Goal: Task Accomplishment & Management: Manage account settings

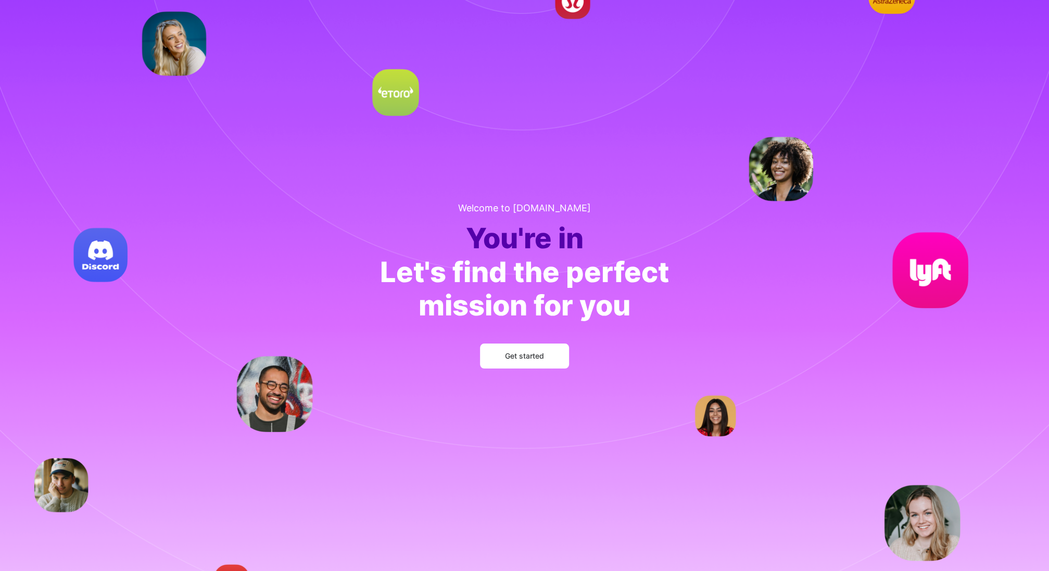
click at [505, 358] on span "Get started" at bounding box center [524, 356] width 39 height 10
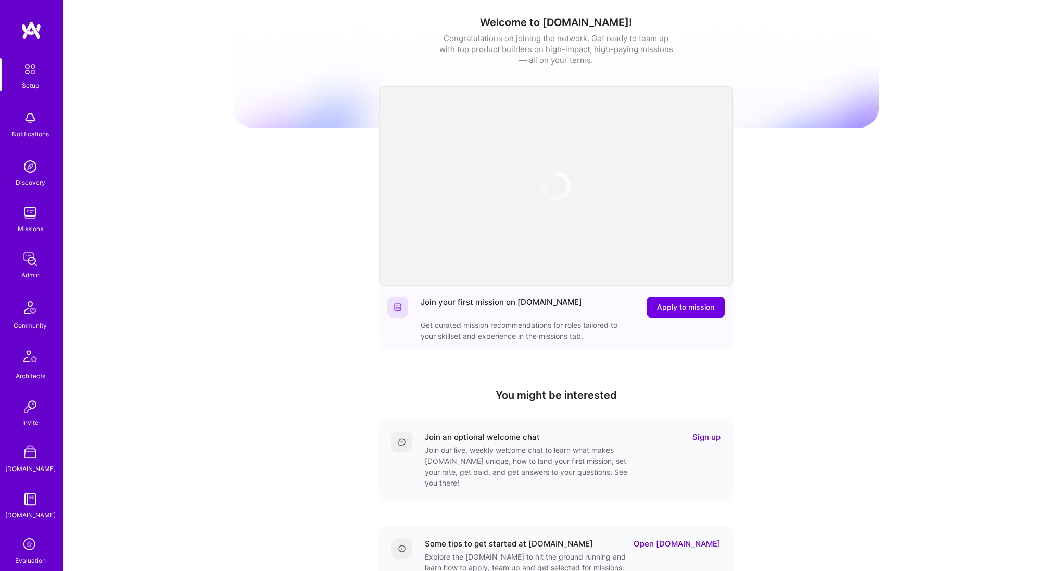
scroll to position [179, 0]
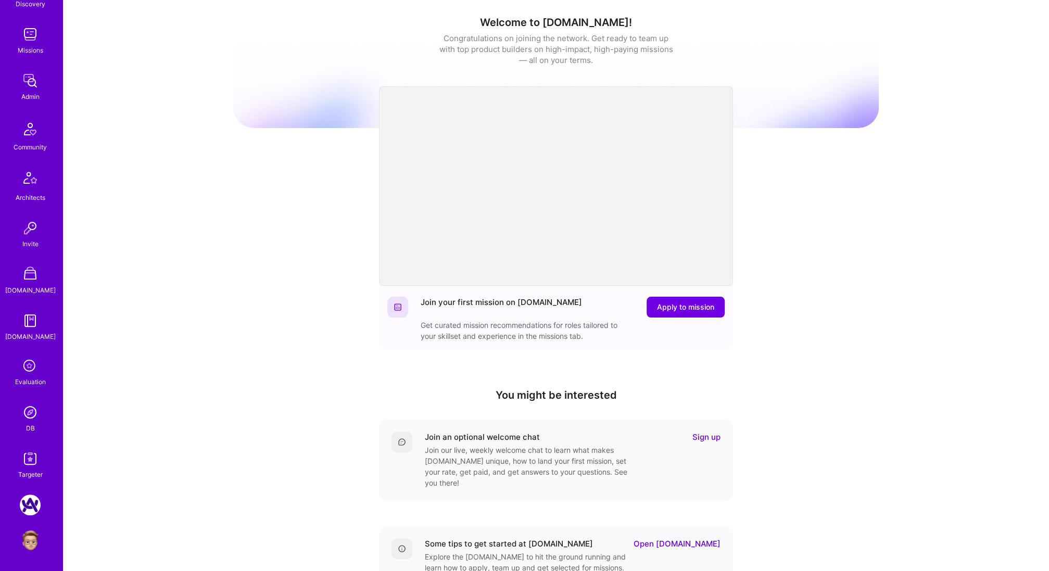
click at [31, 410] on img at bounding box center [30, 412] width 21 height 21
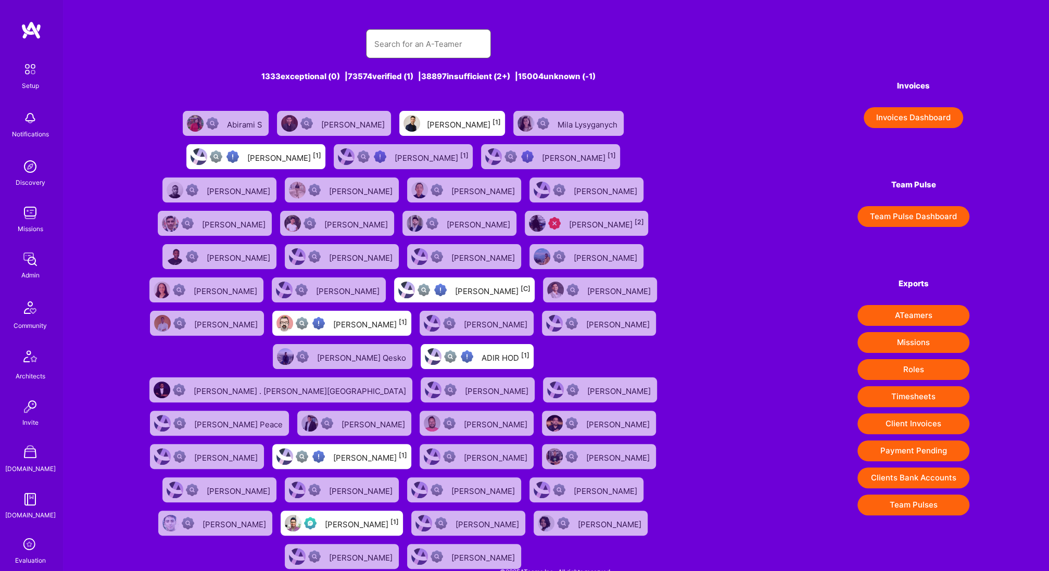
click at [432, 39] on input "text" at bounding box center [428, 44] width 108 height 27
paste input "[PERSON_NAME]"
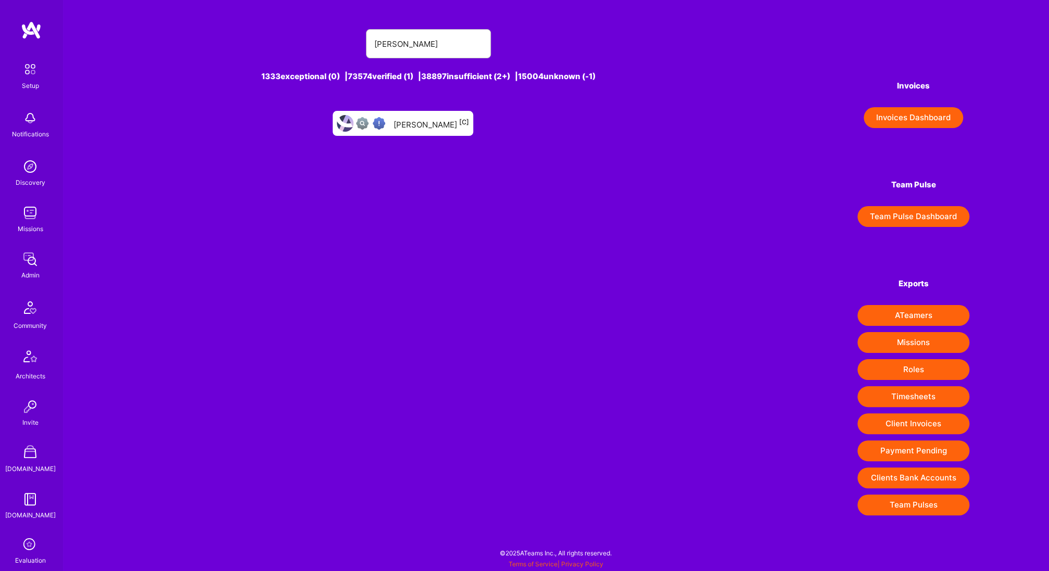
drag, startPoint x: 427, startPoint y: 124, endPoint x: 445, endPoint y: 171, distance: 49.9
click at [417, 44] on input "[PERSON_NAME]" at bounding box center [428, 44] width 108 height 27
paste input "64d2592de7114d745565099b"
type input "64d2592de7114d745565099b"
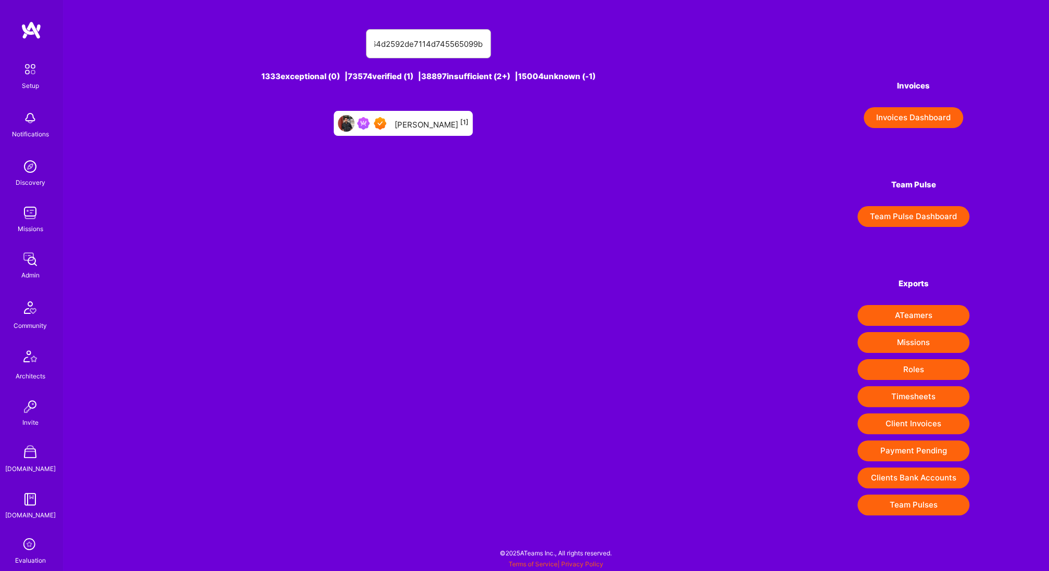
scroll to position [0, 0]
click at [430, 128] on div "[PERSON_NAME] [1]" at bounding box center [432, 124] width 74 height 14
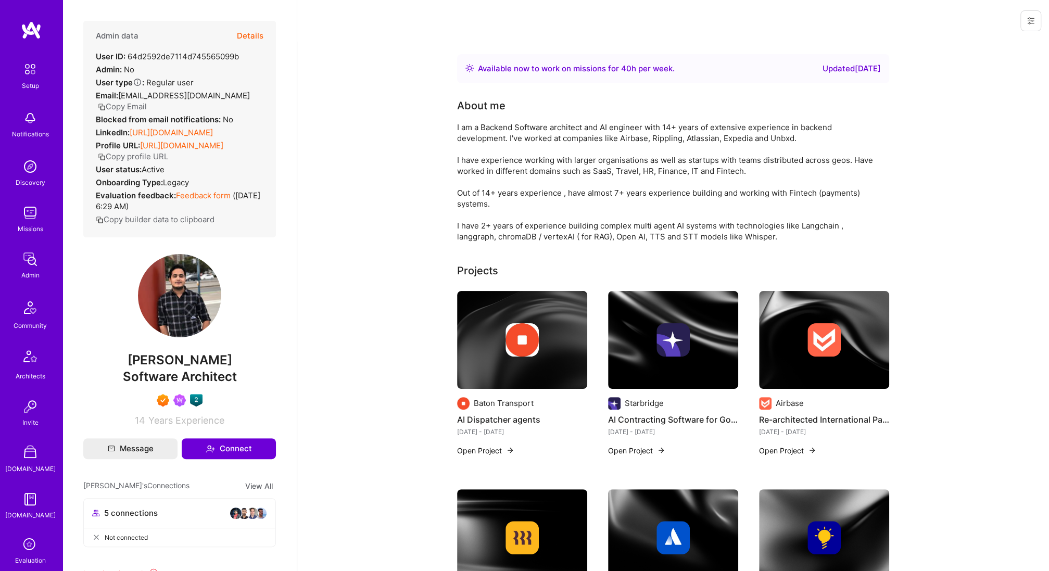
drag, startPoint x: 253, startPoint y: 38, endPoint x: 346, endPoint y: 72, distance: 98.8
click at [245, 41] on button "Details" at bounding box center [250, 36] width 27 height 30
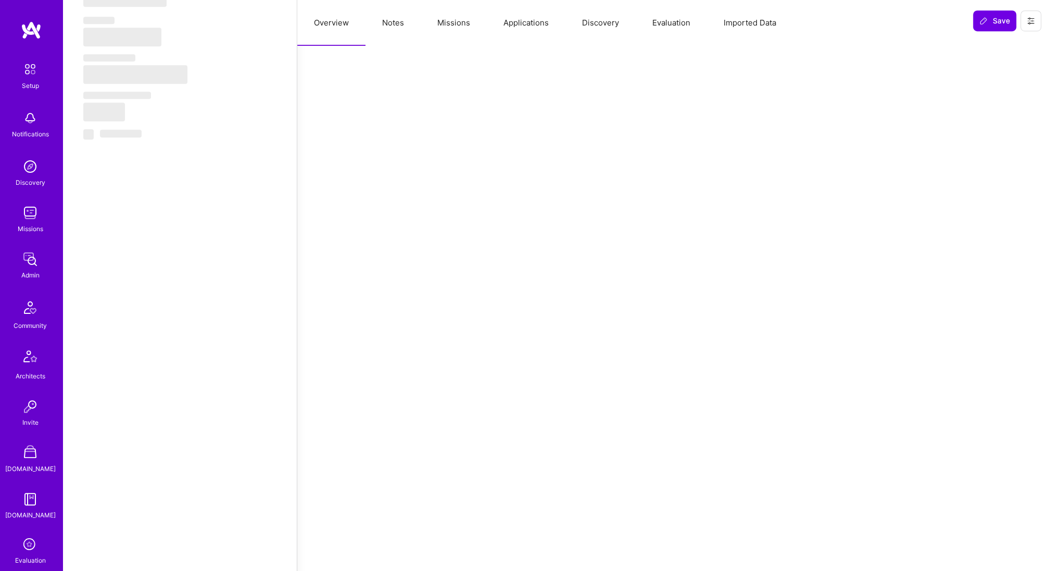
click at [444, 43] on button "Missions" at bounding box center [454, 23] width 66 height 46
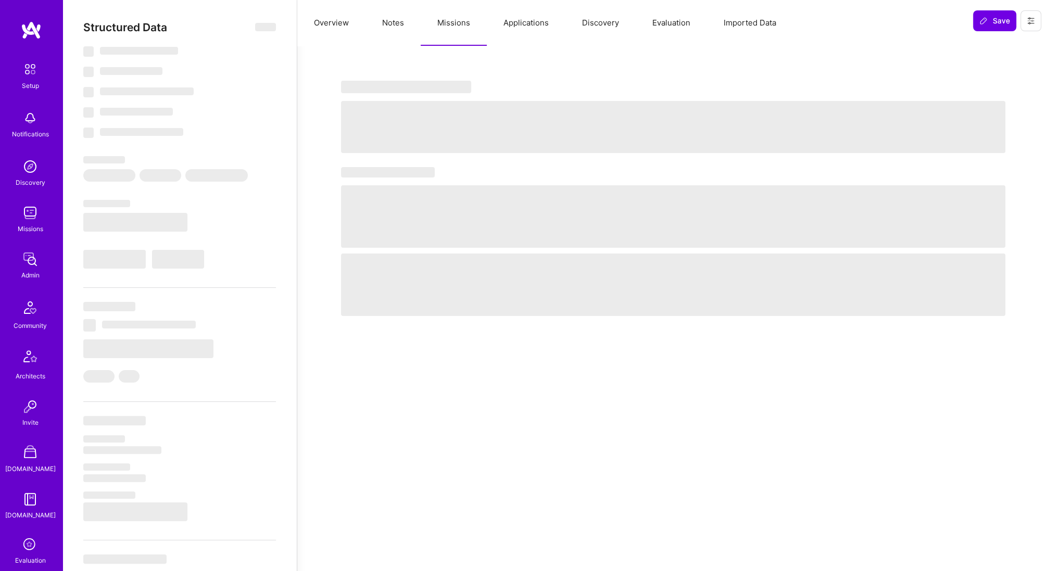
click at [341, 21] on button "Overview" at bounding box center [331, 23] width 68 height 46
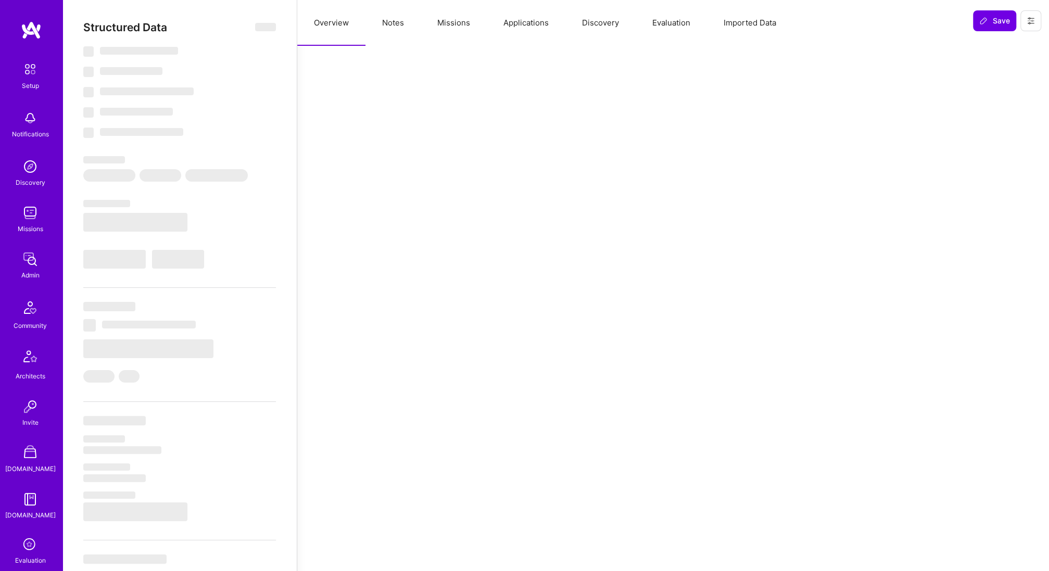
select select "Right Now"
select select "7"
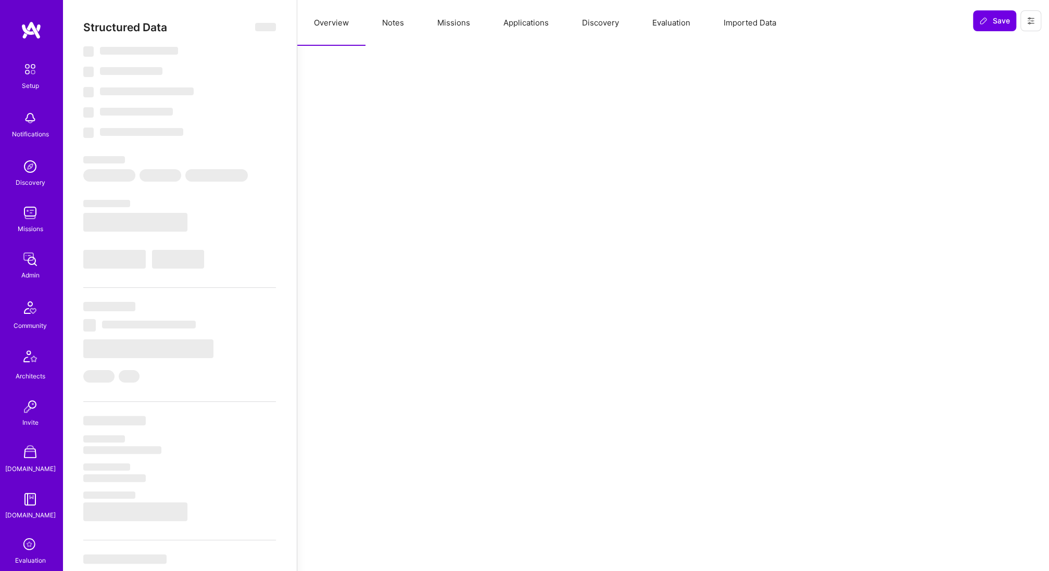
select select "IN"
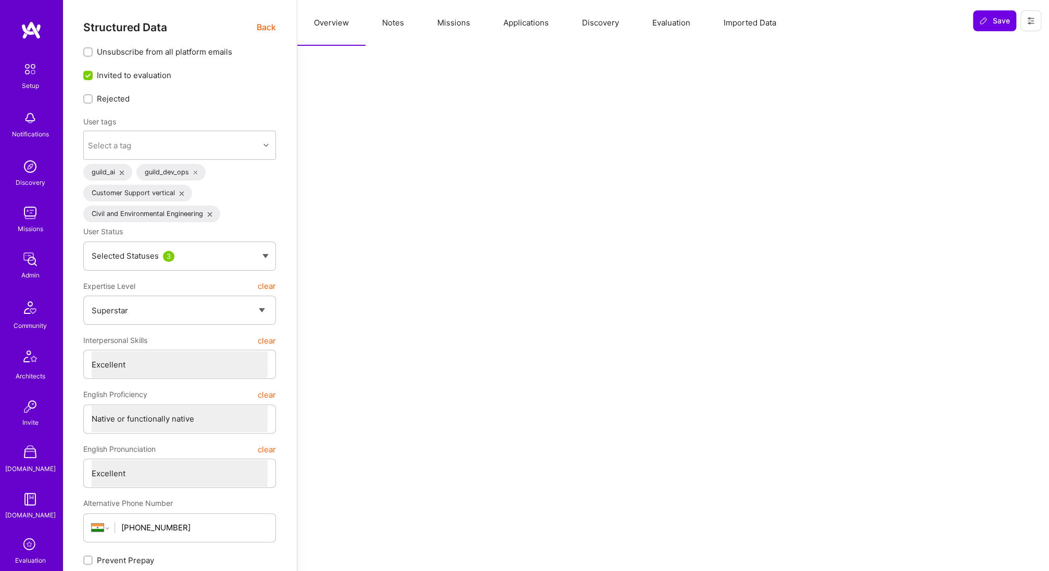
click at [459, 30] on button "Missions" at bounding box center [454, 23] width 66 height 46
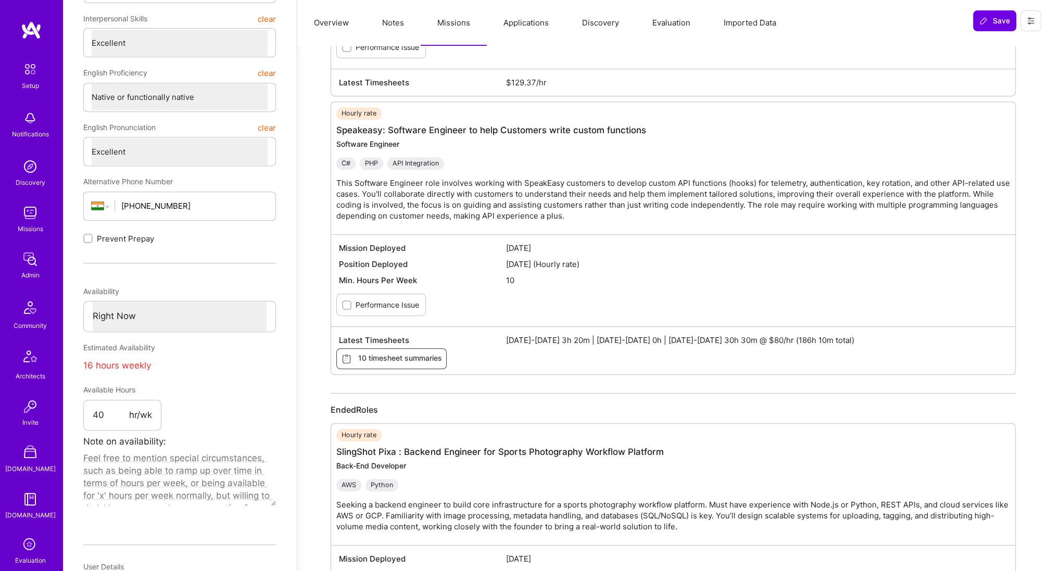
scroll to position [493, 0]
